Goal: Information Seeking & Learning: Learn about a topic

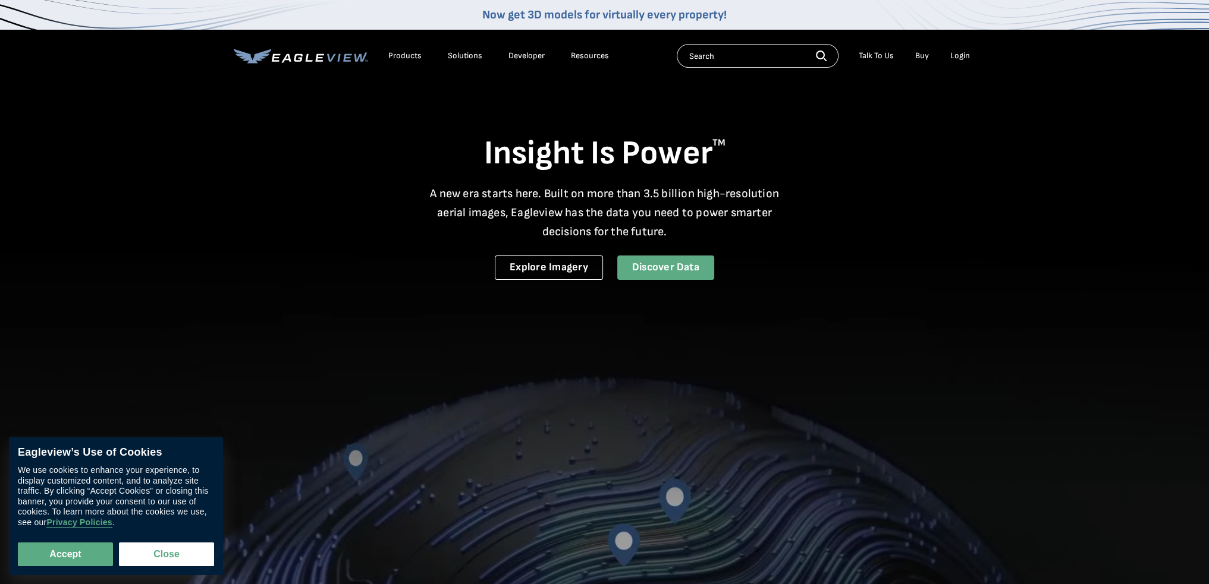
click at [652, 273] on link "Discover Data" at bounding box center [665, 268] width 97 height 24
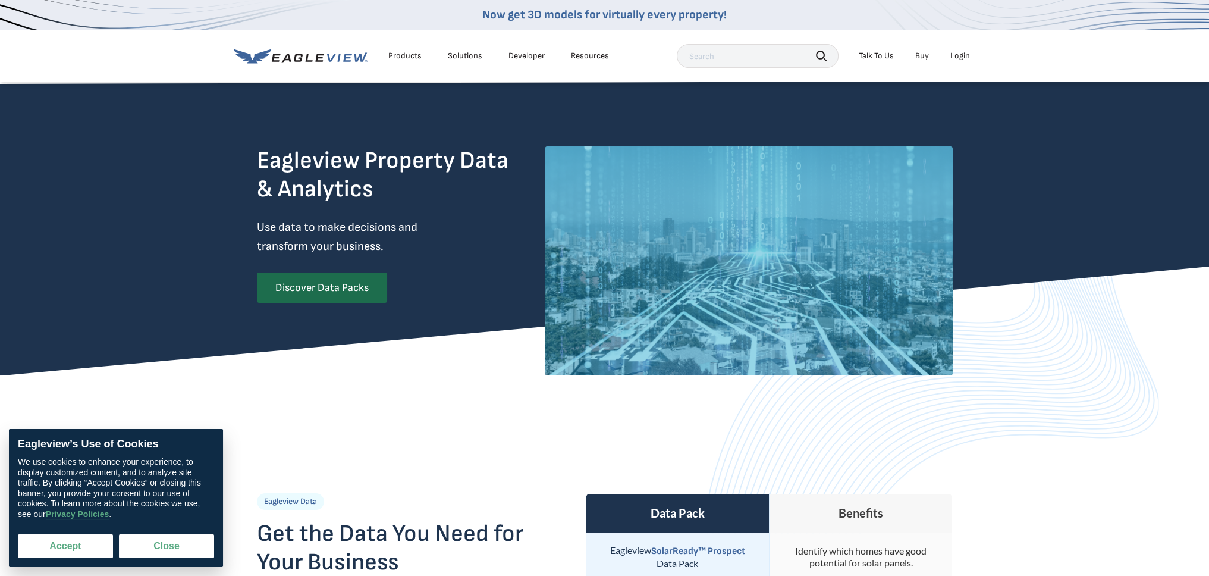
click at [89, 554] on button "Accept" at bounding box center [65, 546] width 95 height 24
checkbox input "true"
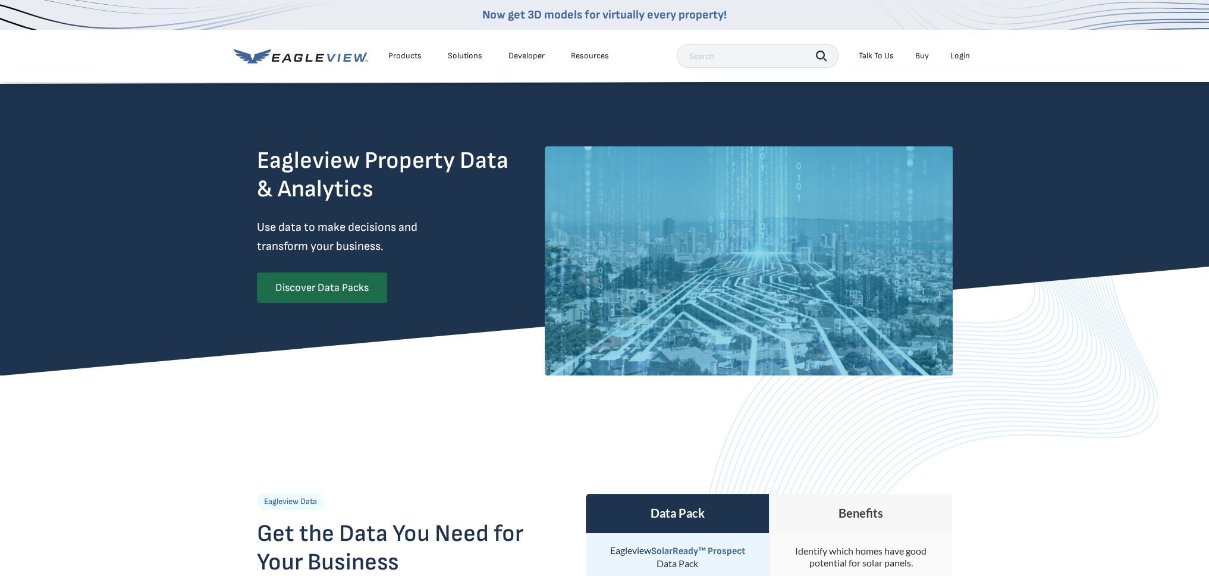
click at [672, 301] on img at bounding box center [749, 260] width 408 height 229
click at [315, 287] on link "Discover Data Packs" at bounding box center [322, 287] width 130 height 30
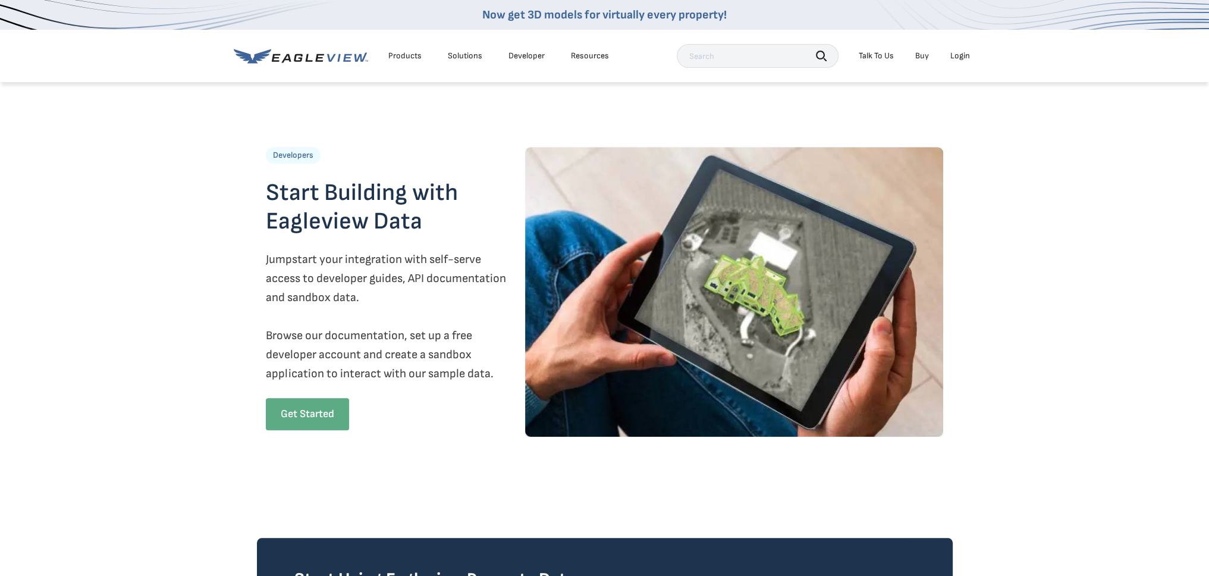
scroll to position [1427, 0]
